Goal: Answer question/provide support

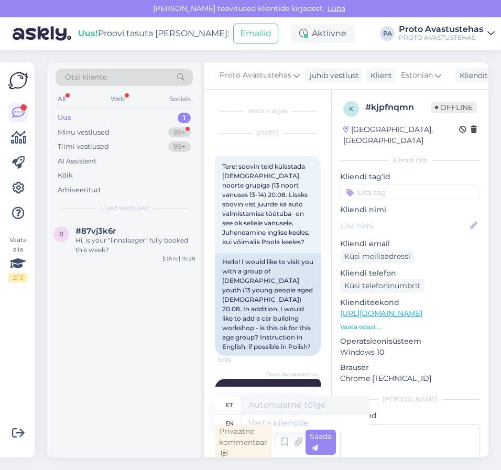
scroll to position [326, 0]
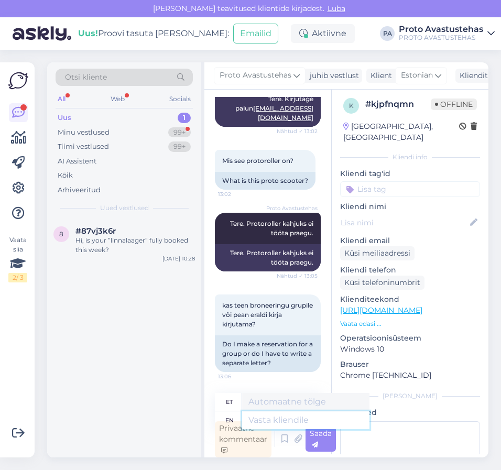
click at [288, 423] on textarea at bounding box center [305, 420] width 127 height 18
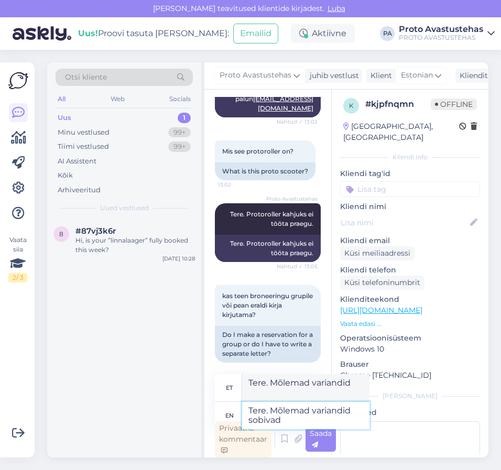
scroll to position [337, 0]
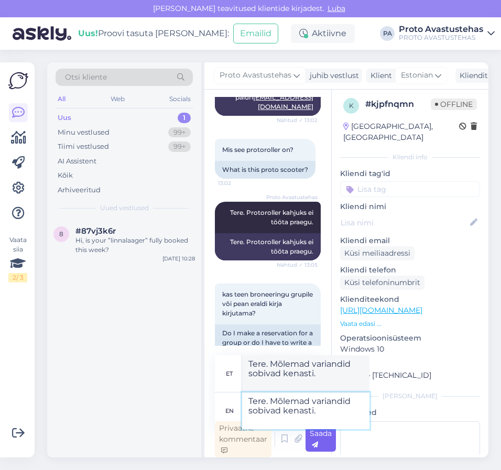
type textarea "Tere. Mõlemad variandid sobivad kenasti."
click at [320, 437] on span "Saada" at bounding box center [321, 439] width 22 height 20
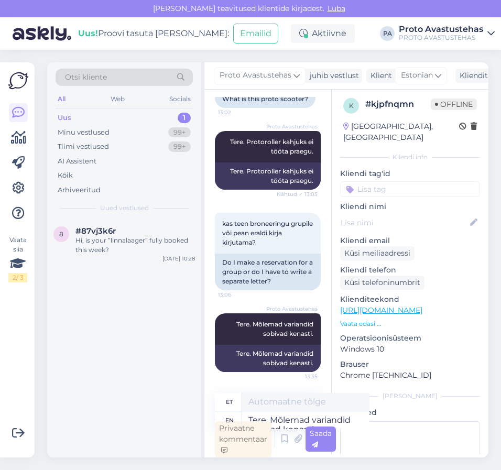
click at [73, 117] on div "Uus 1" at bounding box center [124, 118] width 137 height 15
click at [135, 237] on div "Hi, is your ”linnalaager” fully booked this week?" at bounding box center [134, 245] width 119 height 19
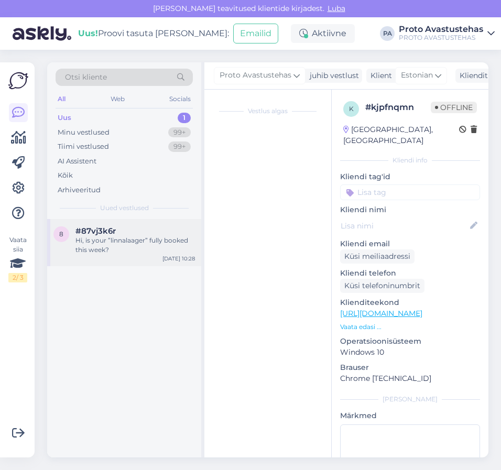
scroll to position [0, 0]
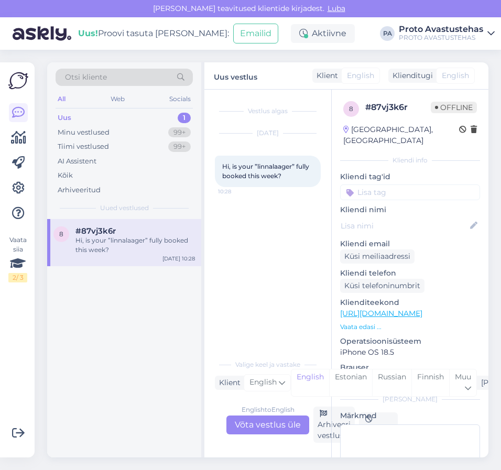
click at [265, 429] on div "English to English Võta vestlus üle" at bounding box center [267, 424] width 83 height 19
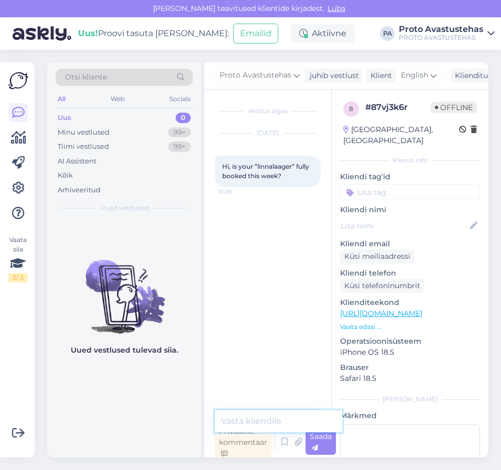
click at [270, 419] on textarea at bounding box center [278, 421] width 127 height 22
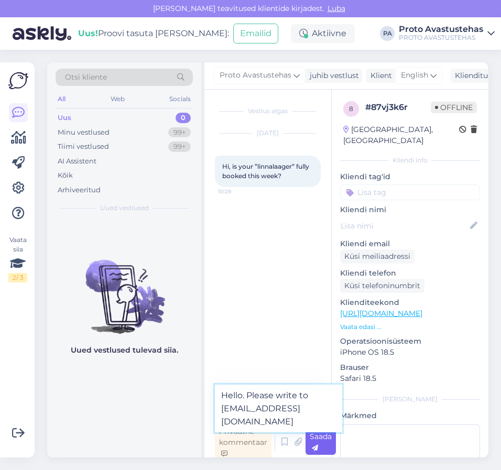
type textarea "Hello. Please write to [EMAIL_ADDRESS][DOMAIN_NAME]"
click at [325, 446] on div "Saada" at bounding box center [320, 442] width 30 height 25
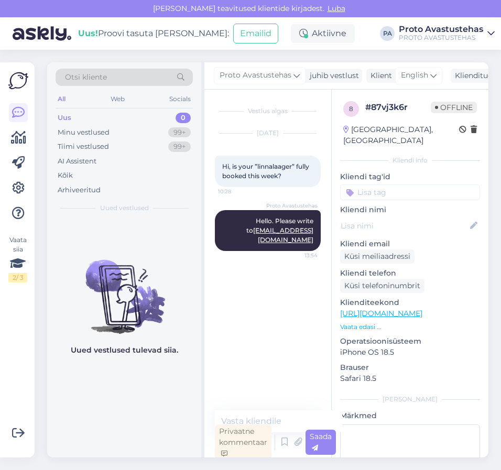
scroll to position [3, 0]
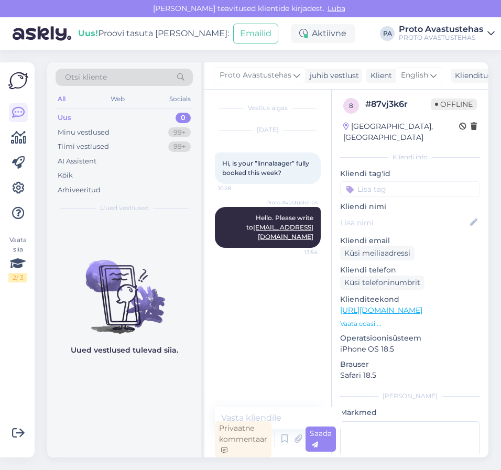
click at [66, 114] on div "Uus" at bounding box center [65, 118] width 14 height 10
